Goal: Find specific page/section: Find specific page/section

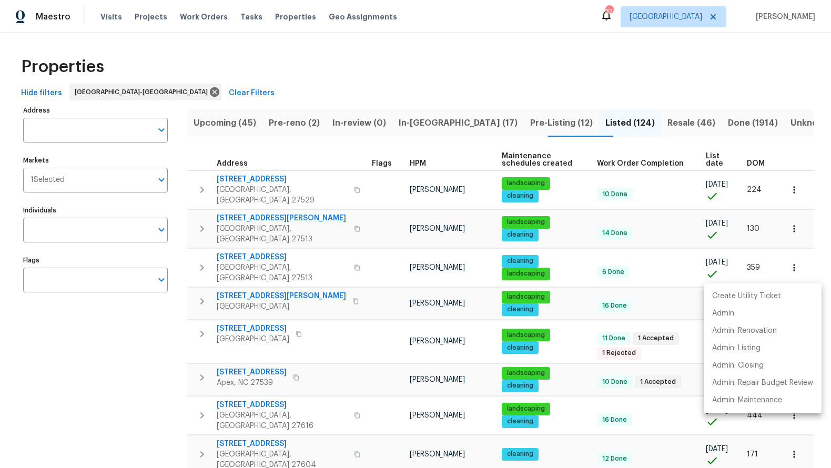
scroll to position [121, 0]
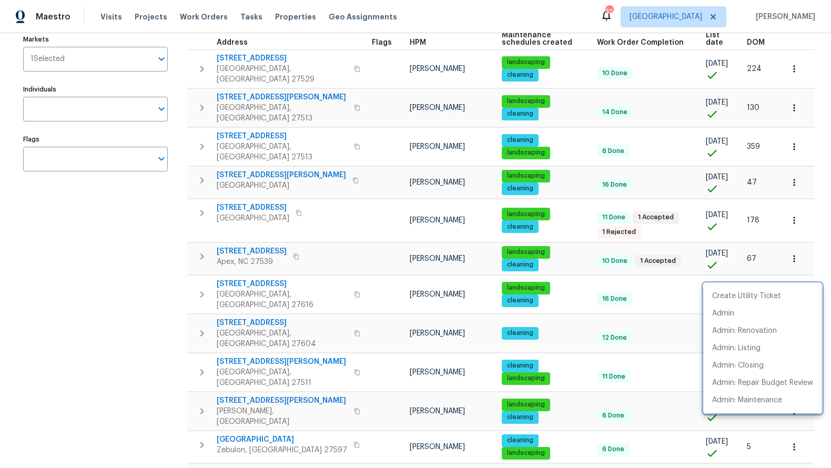
click at [276, 18] on div at bounding box center [415, 234] width 831 height 468
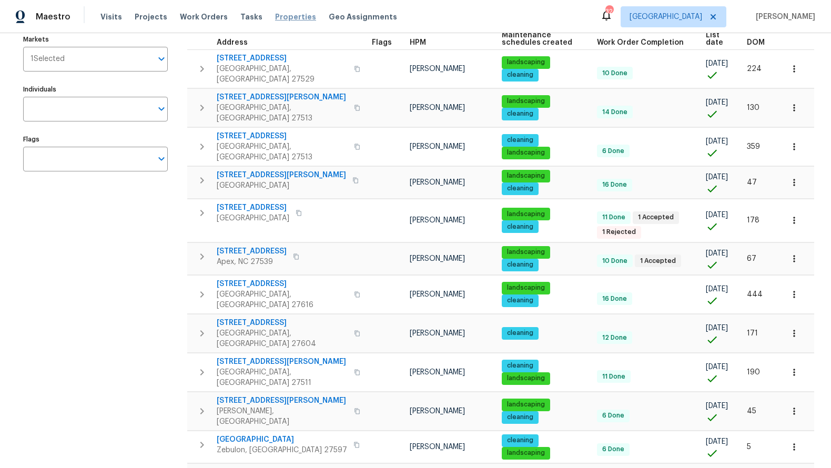
click at [277, 16] on span "Properties" at bounding box center [295, 17] width 41 height 11
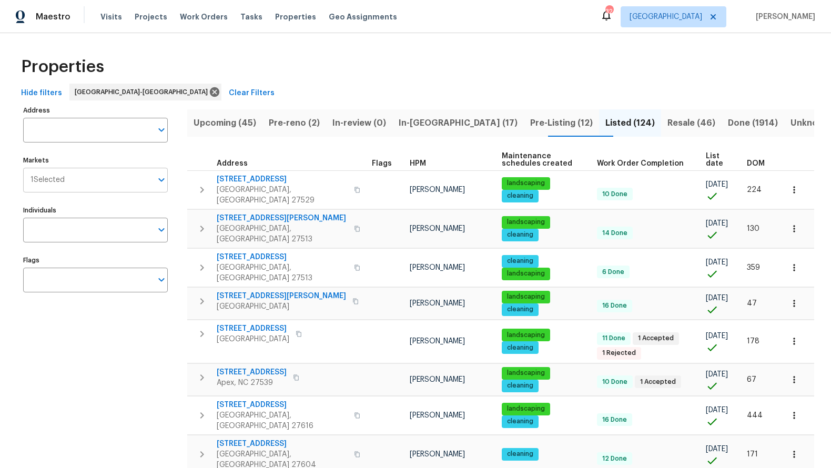
click at [108, 181] on input "Markets" at bounding box center [108, 180] width 87 height 25
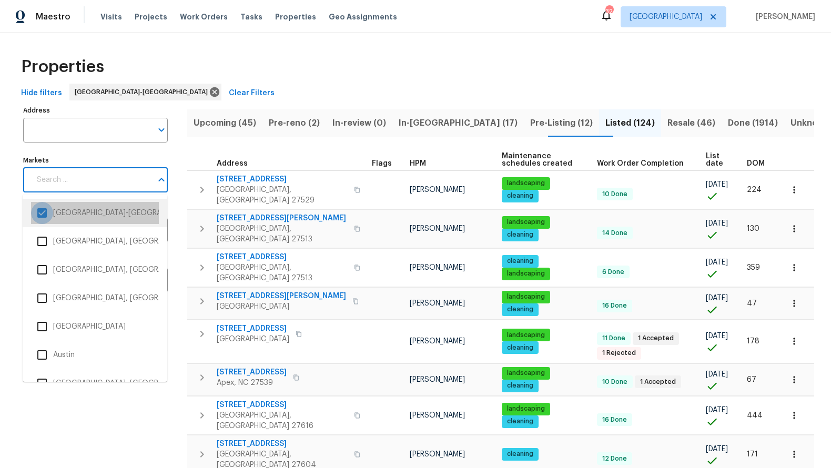
click at [46, 216] on input "checkbox" at bounding box center [42, 213] width 22 height 22
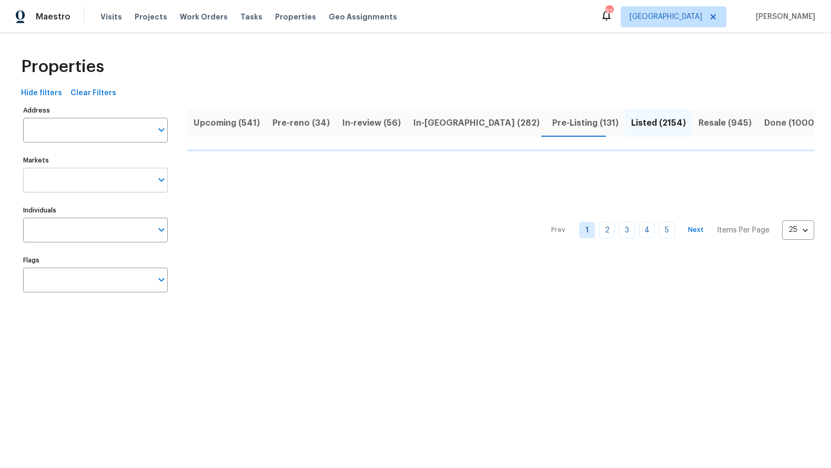
drag, startPoint x: 46, startPoint y: 216, endPoint x: 50, endPoint y: 181, distance: 35.0
click at [50, 181] on input "Markets" at bounding box center [87, 180] width 129 height 25
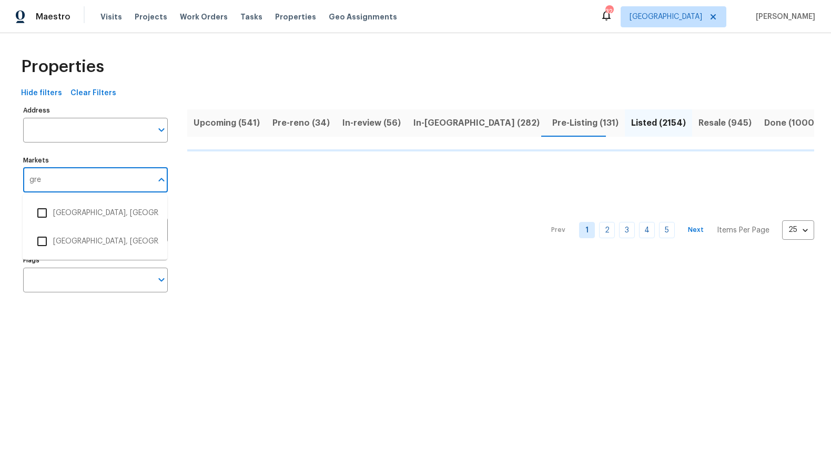
type input "gree"
click at [59, 213] on li "[GEOGRAPHIC_DATA], [GEOGRAPHIC_DATA]" at bounding box center [95, 213] width 128 height 22
